Goal: Find specific page/section: Find specific page/section

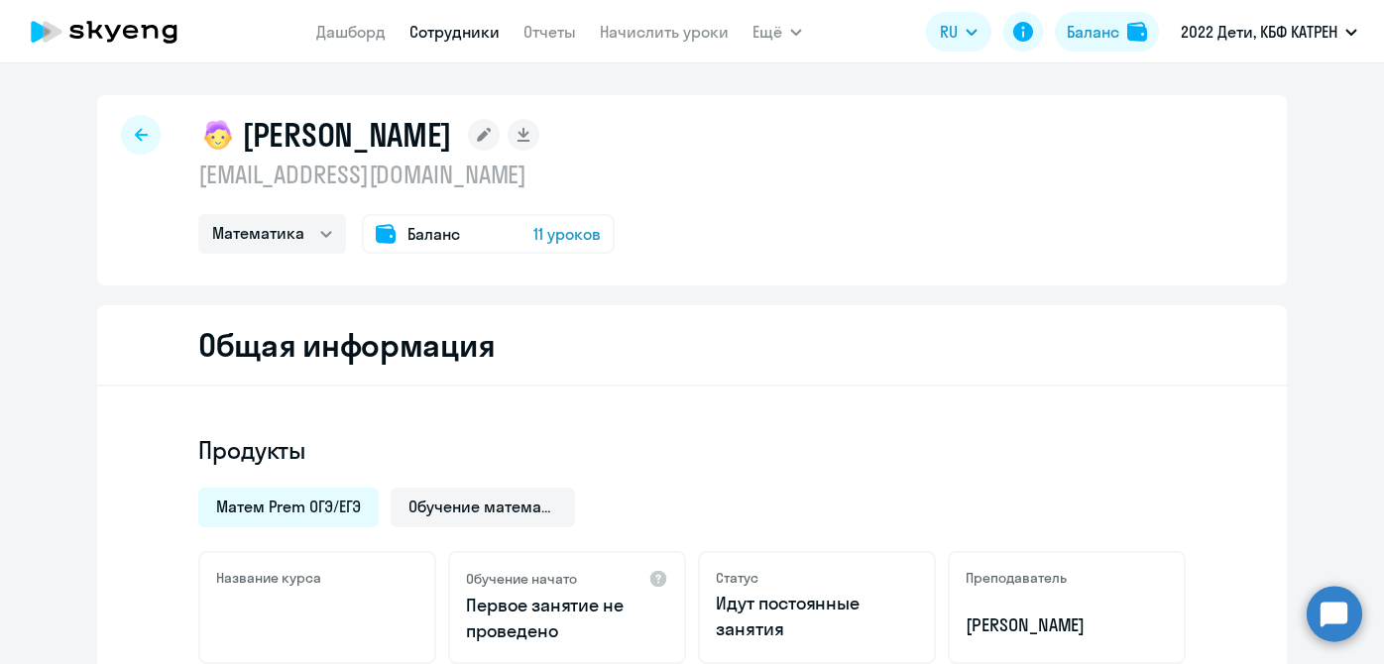
click at [478, 30] on link "Сотрудники" at bounding box center [454, 32] width 90 height 20
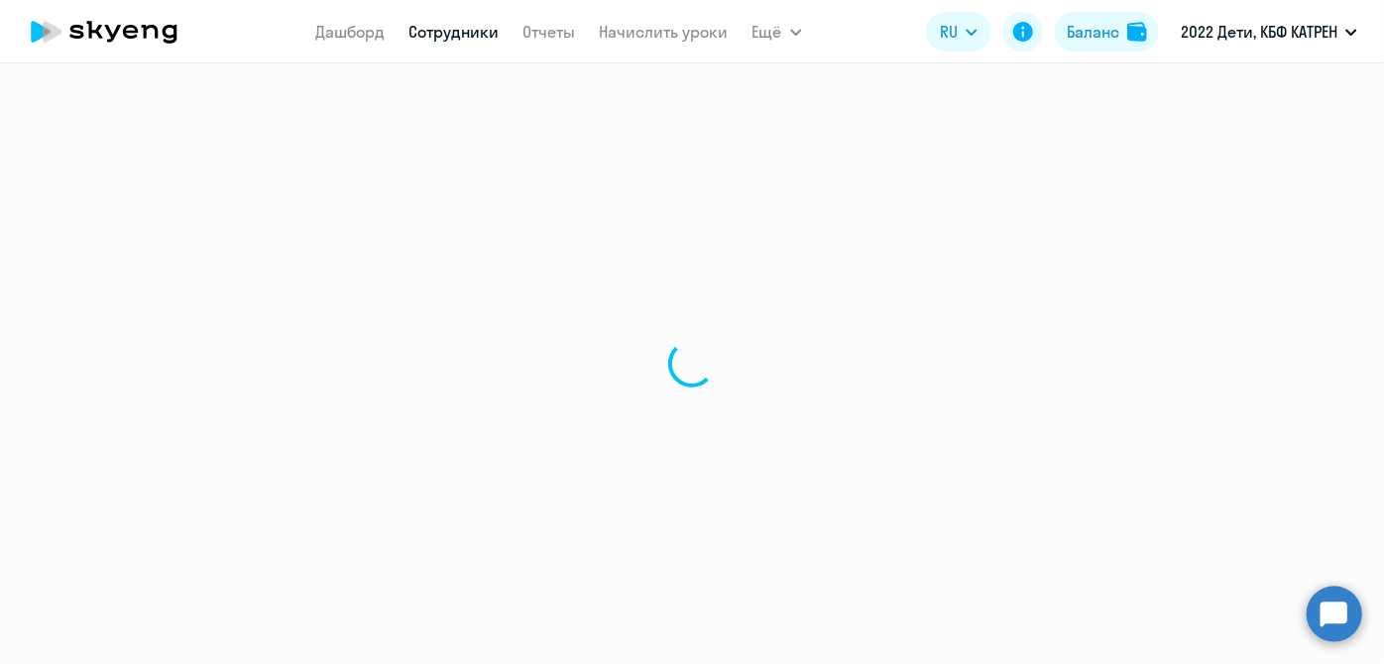
select select "30"
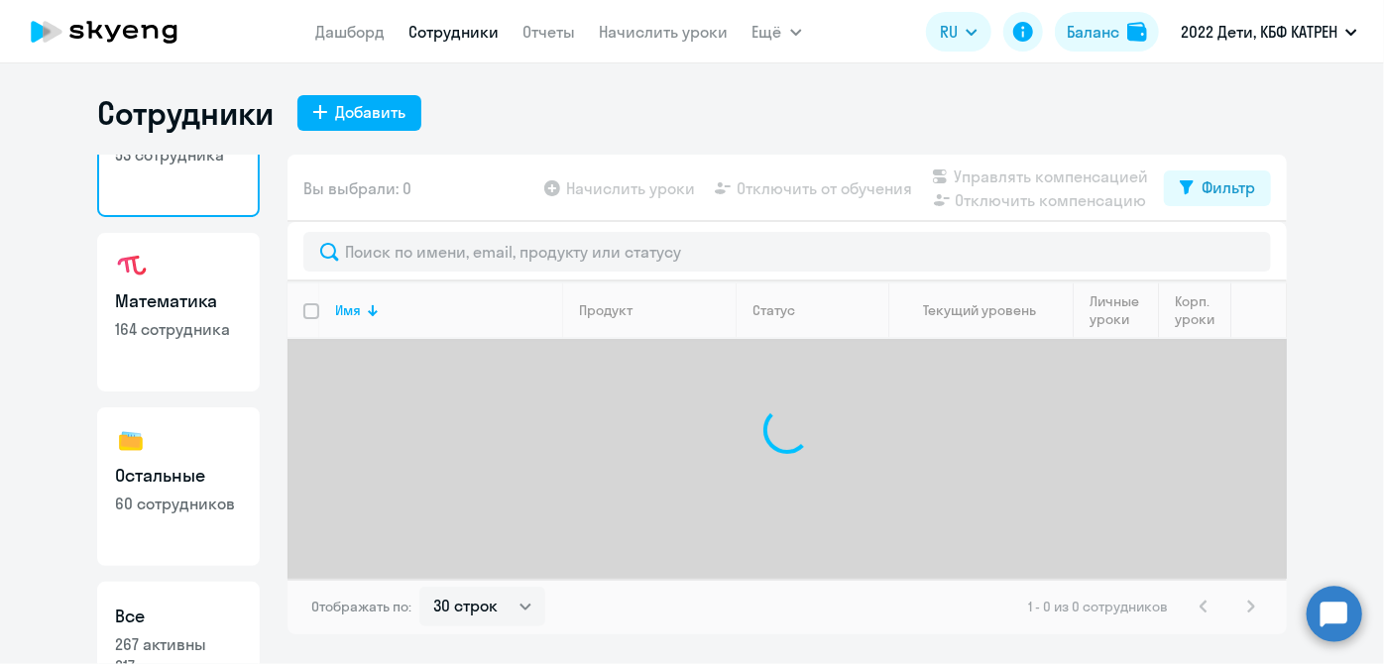
scroll to position [171, 0]
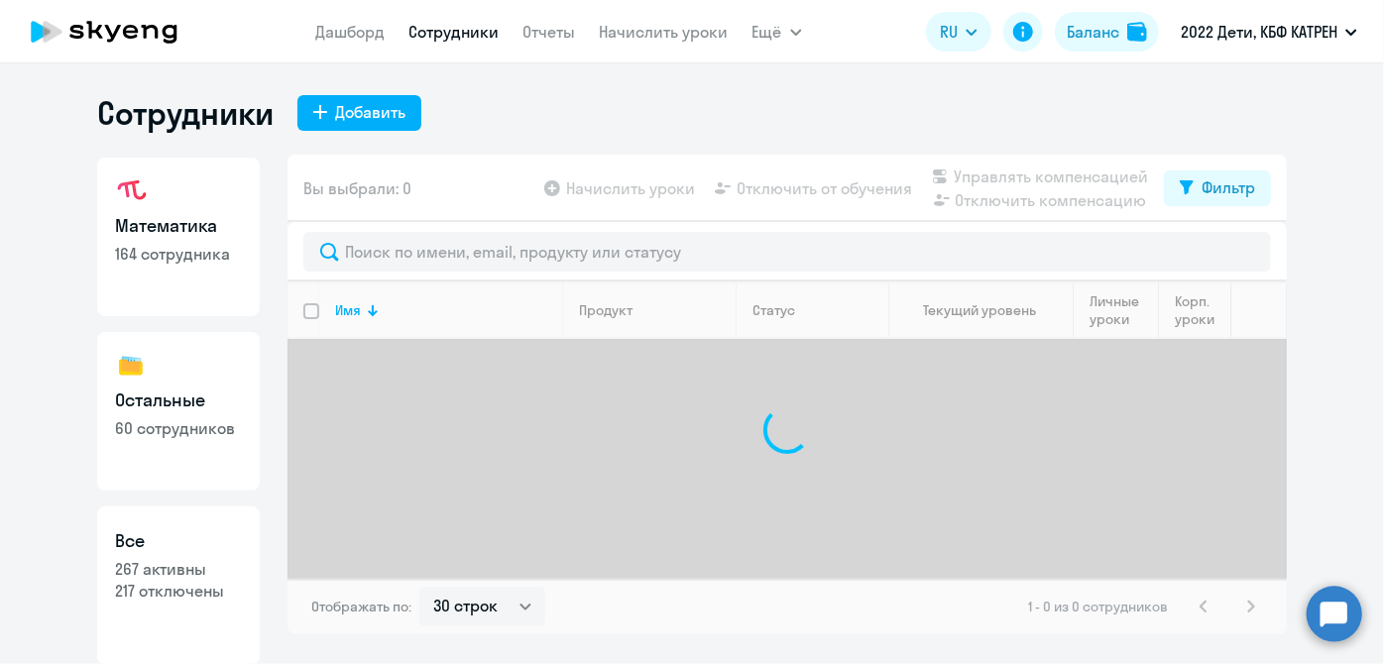
click at [174, 552] on h3 "Все" at bounding box center [178, 541] width 127 height 26
select select "30"
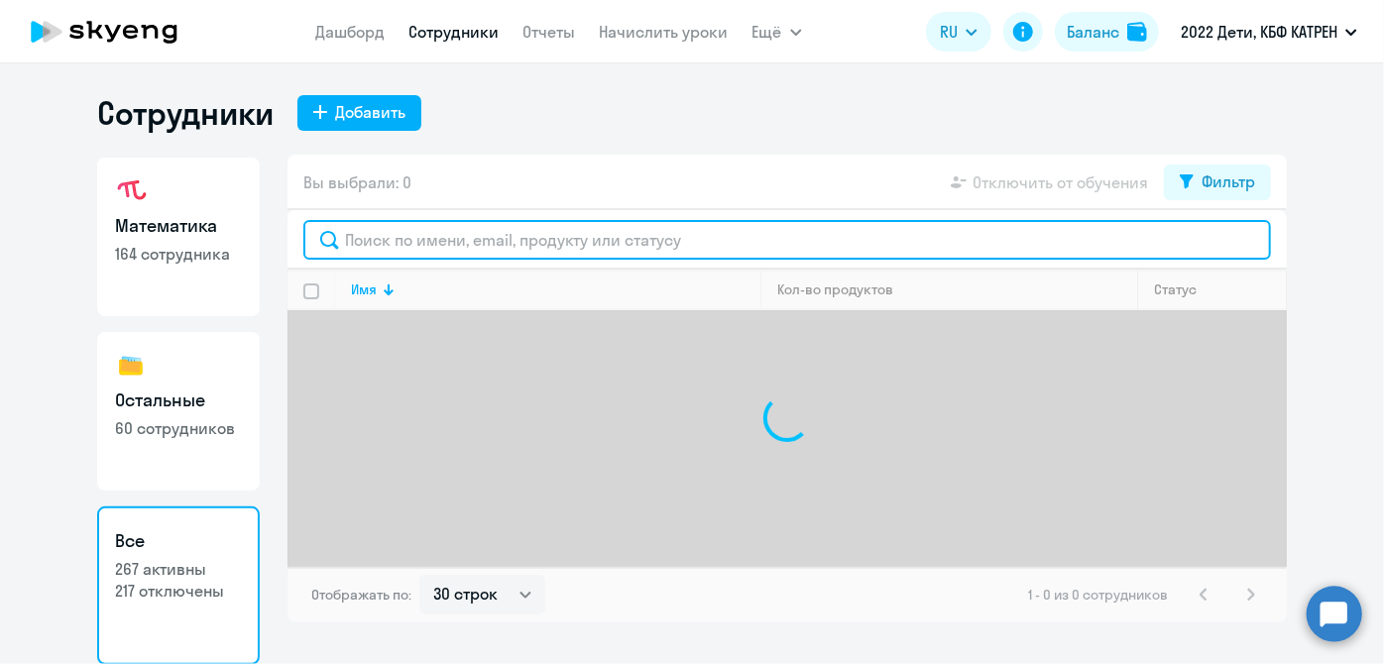
click at [494, 238] on input "text" at bounding box center [786, 240] width 967 height 40
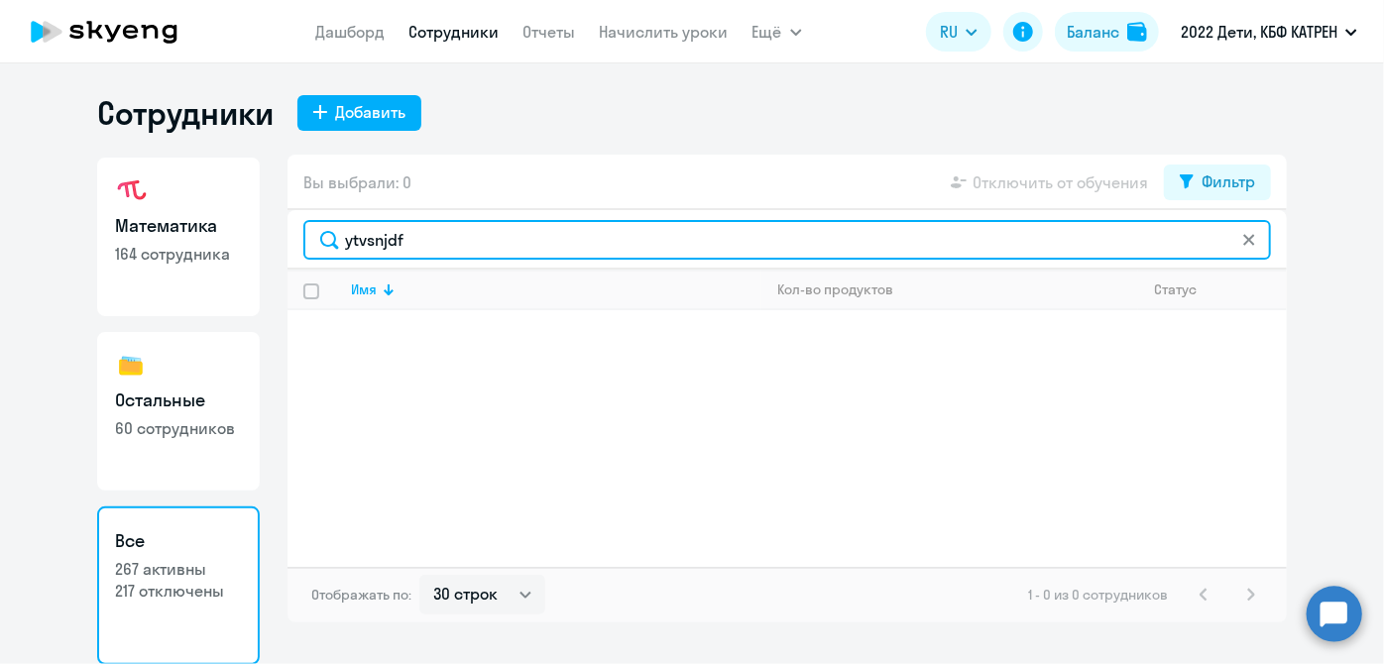
drag, startPoint x: 470, startPoint y: 233, endPoint x: 314, endPoint y: 238, distance: 155.7
click at [314, 238] on input "ytvsnjdf" at bounding box center [786, 240] width 967 height 40
type input "[PERSON_NAME]"
